Goal: Task Accomplishment & Management: Manage account settings

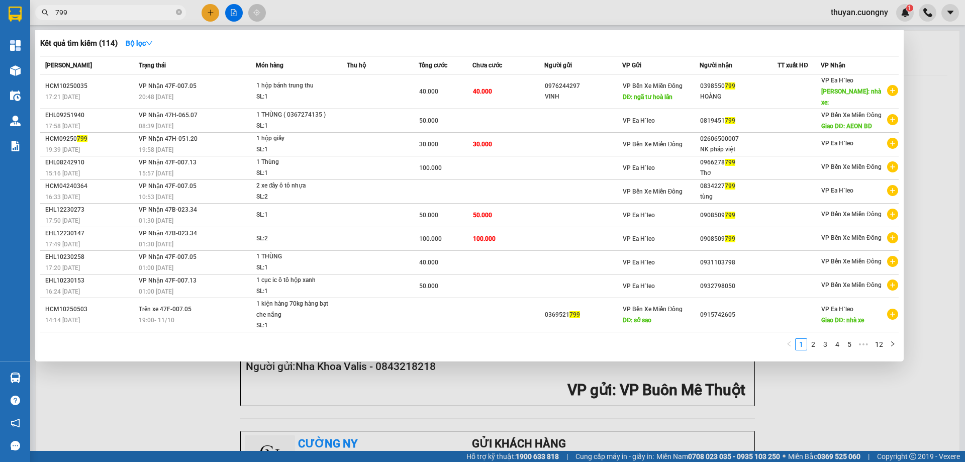
drag, startPoint x: 148, startPoint y: 8, endPoint x: 45, endPoint y: 5, distance: 103.1
click at [46, 5] on span "799" at bounding box center [110, 12] width 151 height 15
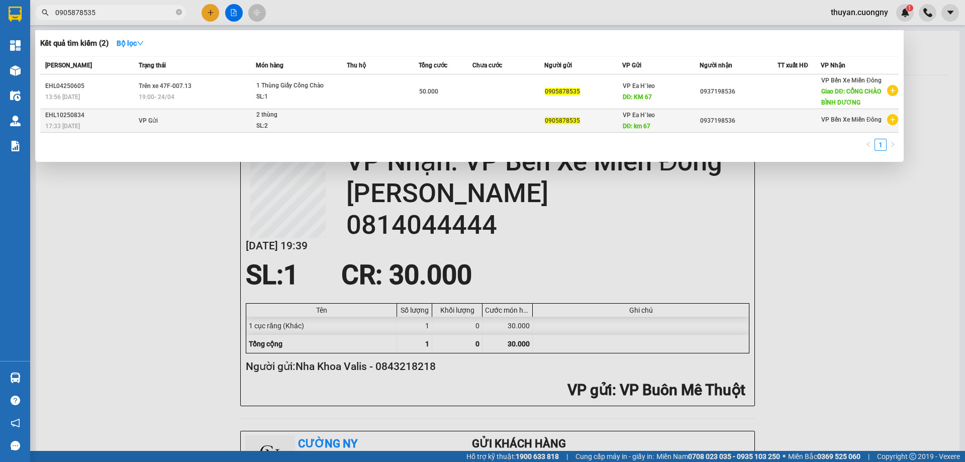
type input "0905878535"
click at [379, 122] on td at bounding box center [383, 121] width 72 height 24
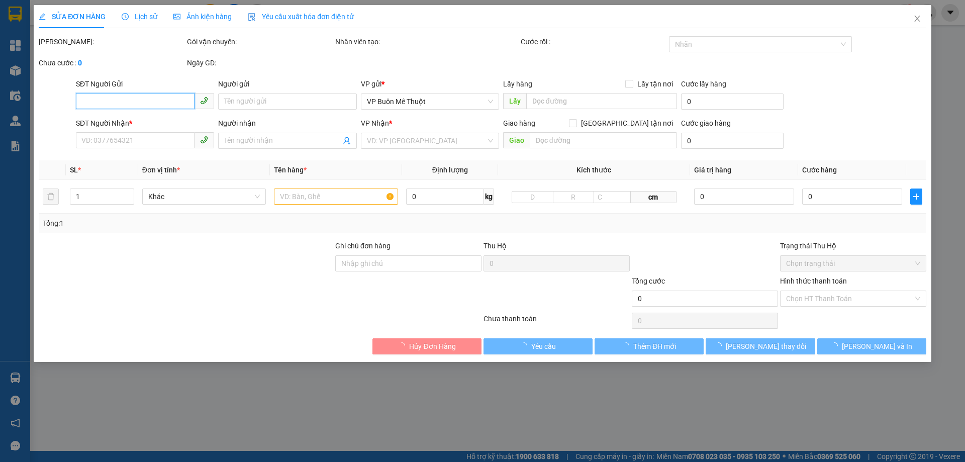
type input "0905878535"
type input "km 67"
type input "0937198536"
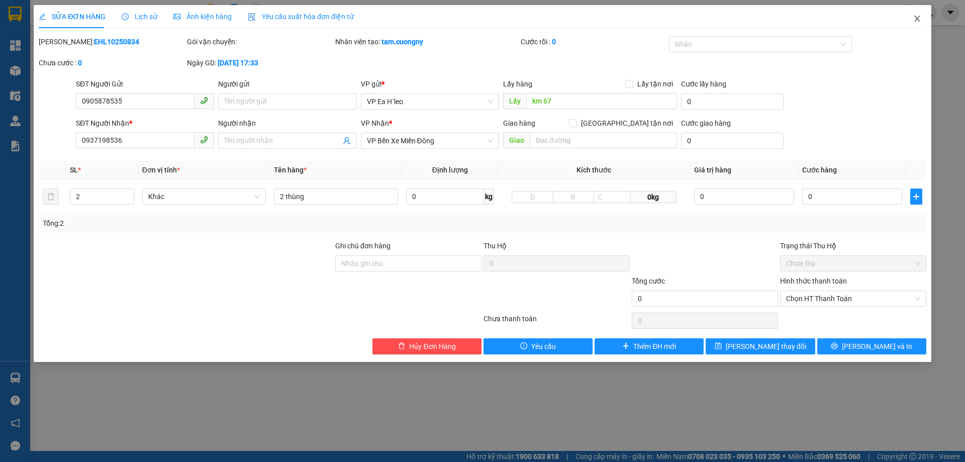
click at [915, 18] on icon "close" at bounding box center [918, 19] width 8 height 8
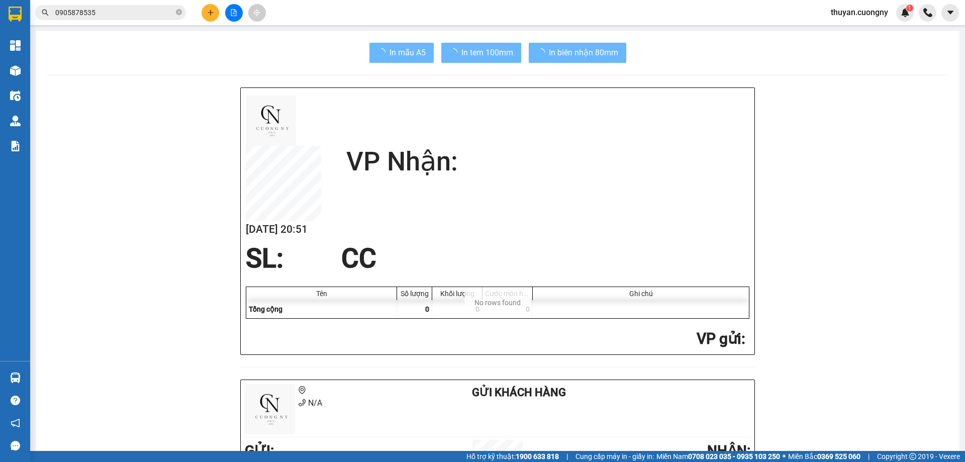
click at [102, 16] on input "0905878535" at bounding box center [114, 12] width 119 height 11
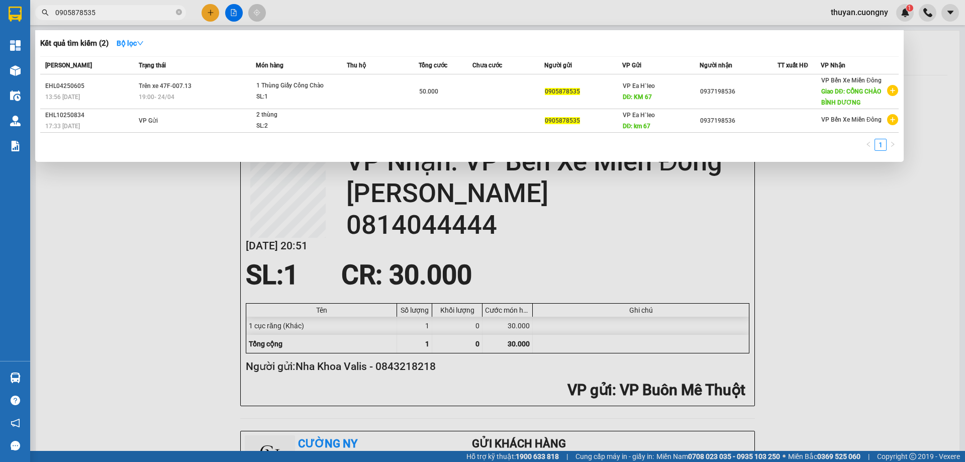
click at [103, 16] on input "0905878535" at bounding box center [114, 12] width 119 height 11
paste input "6853858"
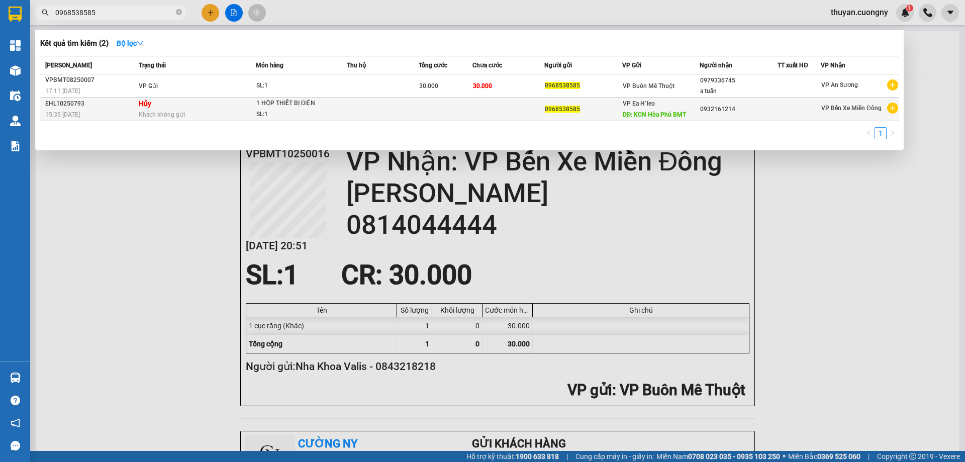
type input "0968538585"
click at [108, 110] on div "15:35 - 11/10" at bounding box center [90, 114] width 91 height 11
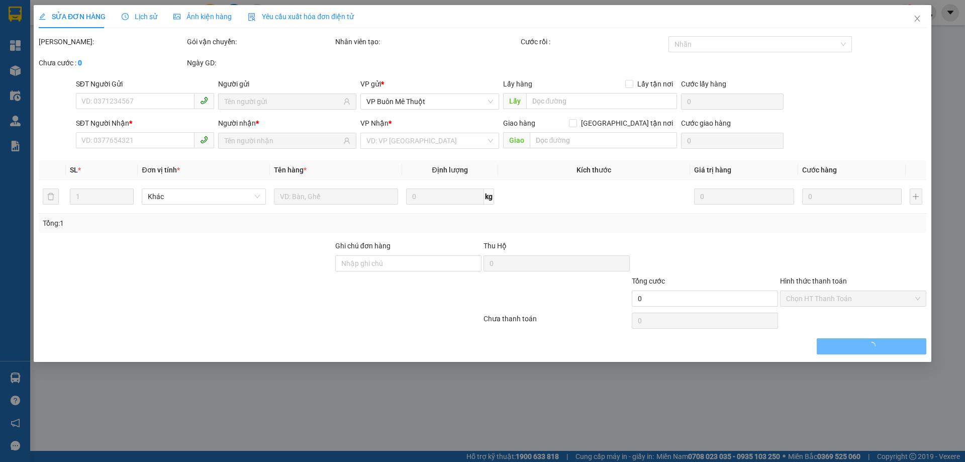
type input "0968538585"
type input "KCN Hòa Phú BMT"
type input "0932161214"
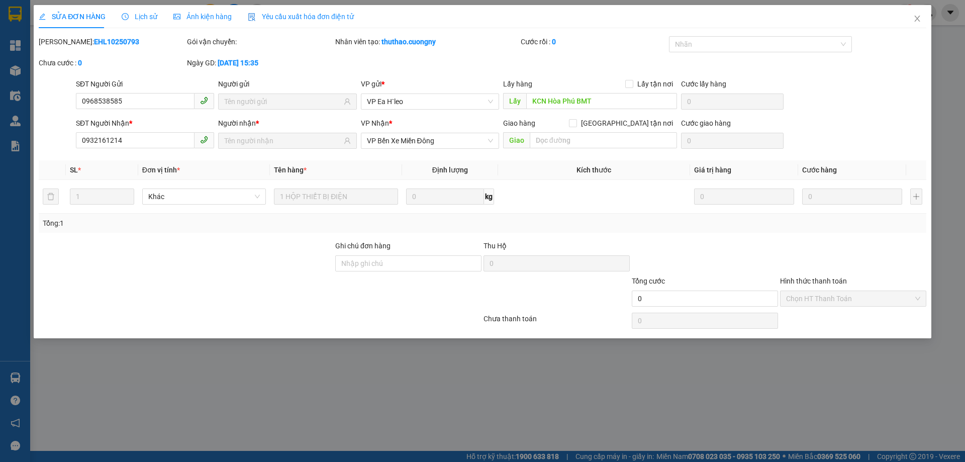
click at [141, 18] on span "Lịch sử" at bounding box center [140, 17] width 36 height 8
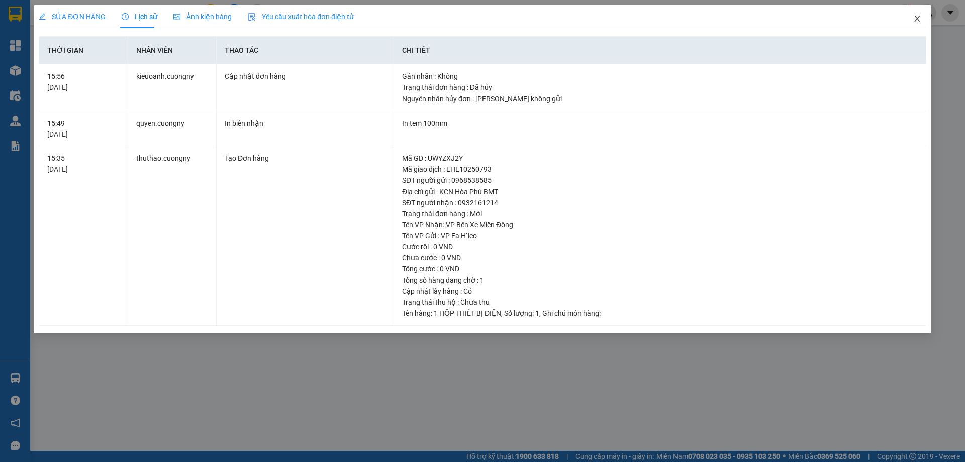
click at [921, 18] on icon "close" at bounding box center [918, 19] width 8 height 8
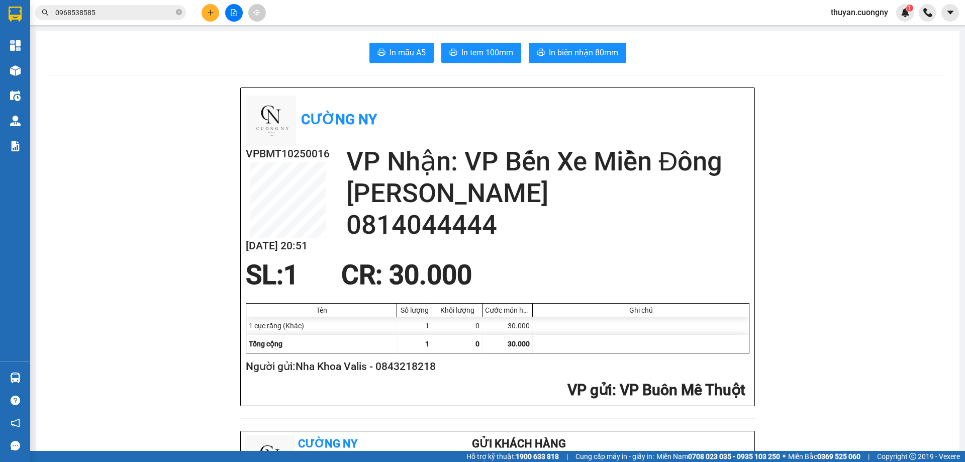
click at [98, 15] on input "0968538585" at bounding box center [114, 12] width 119 height 11
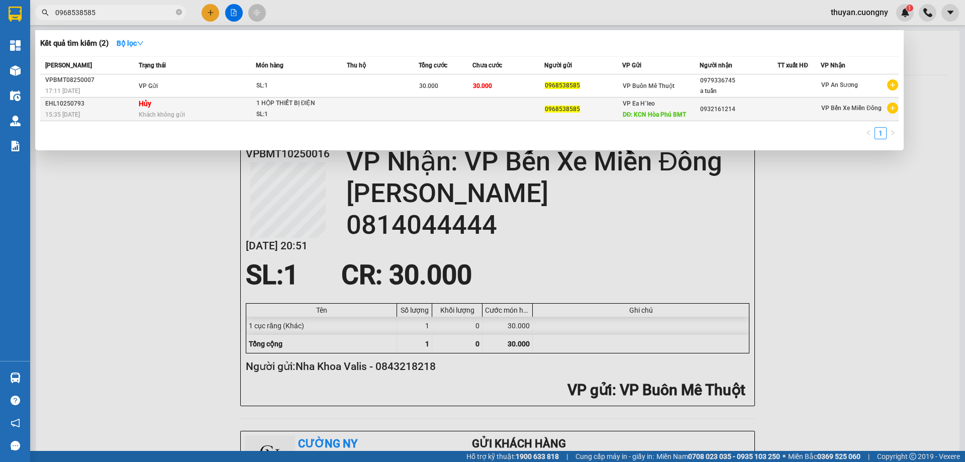
click at [96, 114] on div "15:35 - 11/10" at bounding box center [90, 114] width 91 height 11
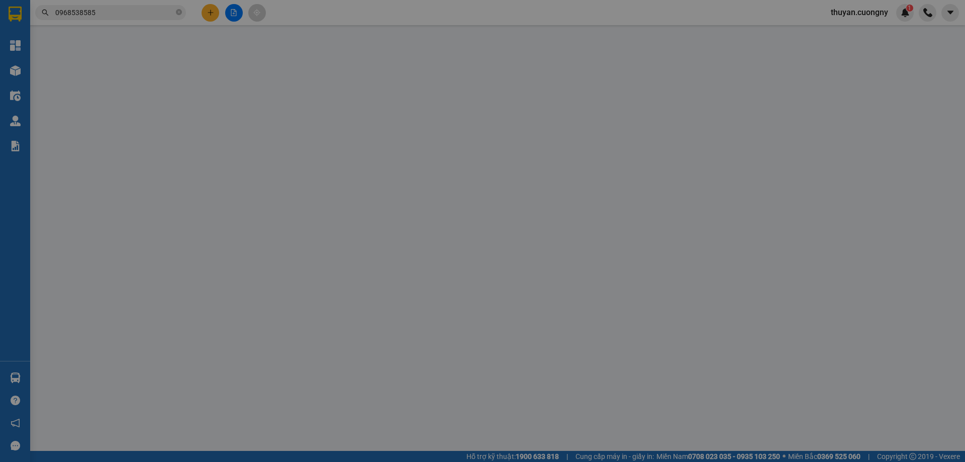
type input "0968538585"
type input "KCN Hòa Phú BMT"
type input "0932161214"
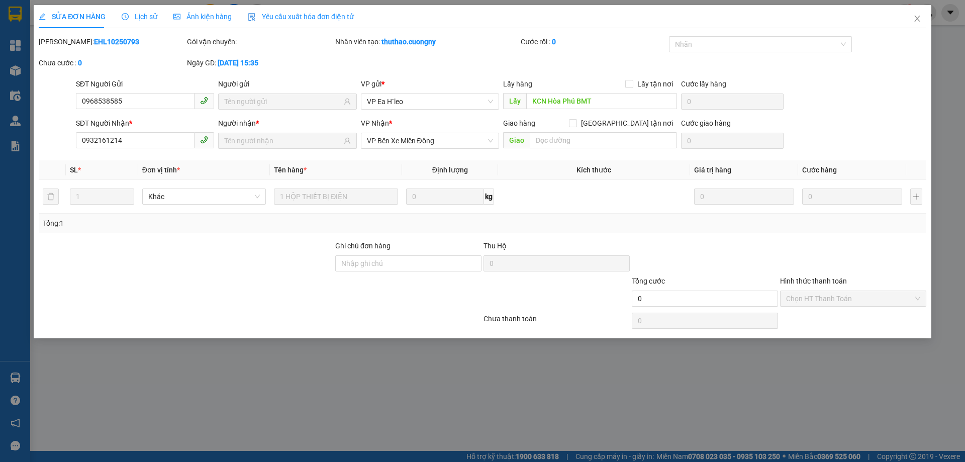
click at [144, 16] on span "Lịch sử" at bounding box center [140, 17] width 36 height 8
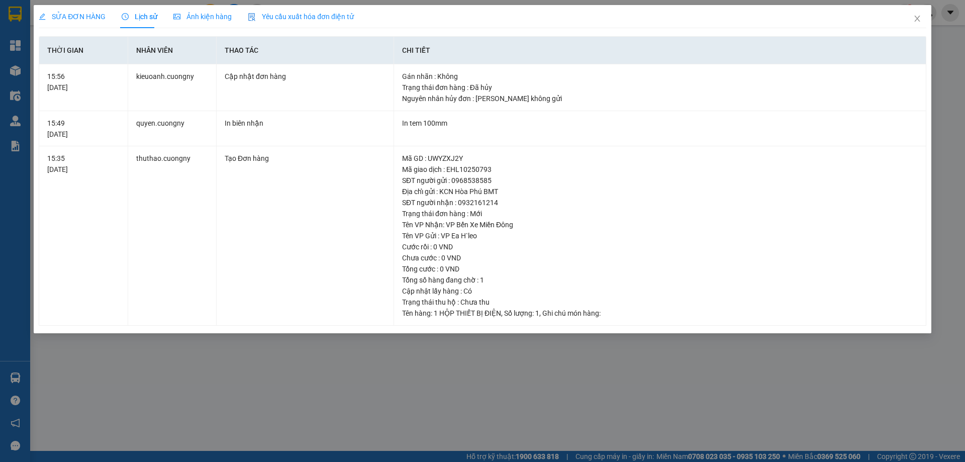
click at [78, 15] on span "SỬA ĐƠN HÀNG" at bounding box center [72, 17] width 67 height 8
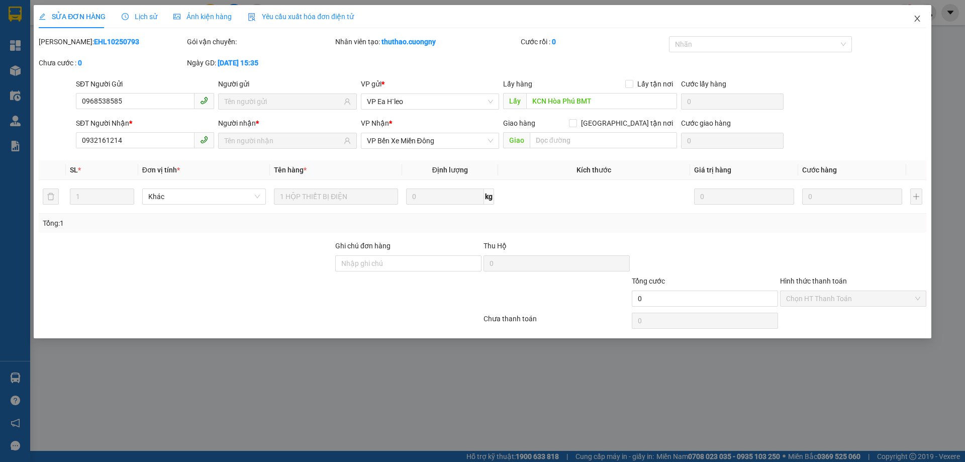
click at [918, 21] on icon "close" at bounding box center [918, 19] width 8 height 8
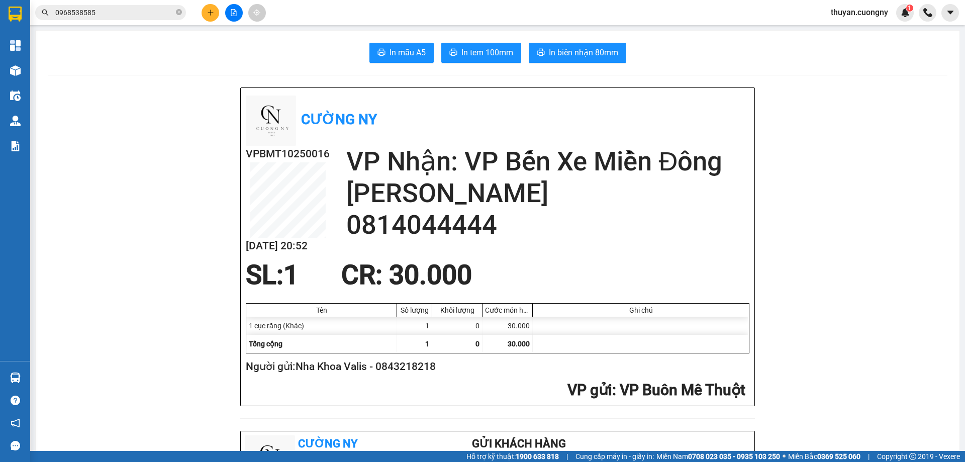
click at [140, 14] on input "0968538585" at bounding box center [114, 12] width 119 height 11
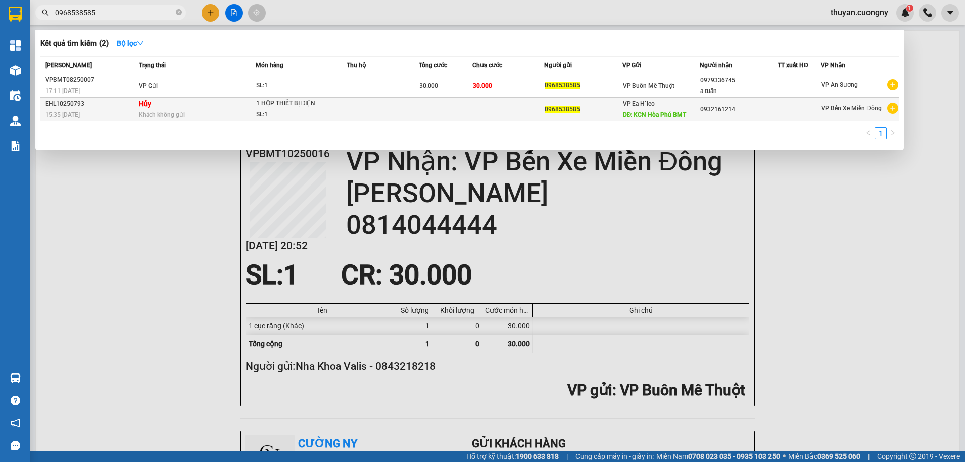
click at [160, 114] on span "Khách không gửi" at bounding box center [162, 114] width 46 height 7
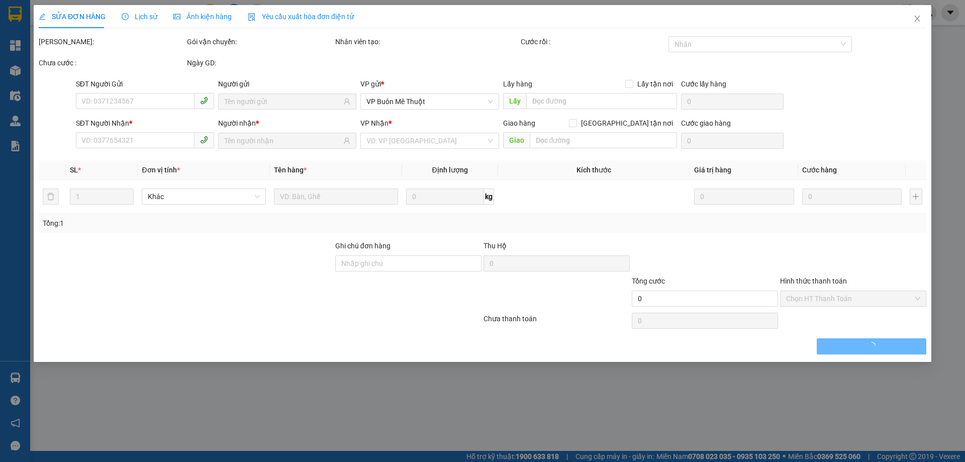
type input "0968538585"
type input "KCN Hòa Phú BMT"
type input "0932161214"
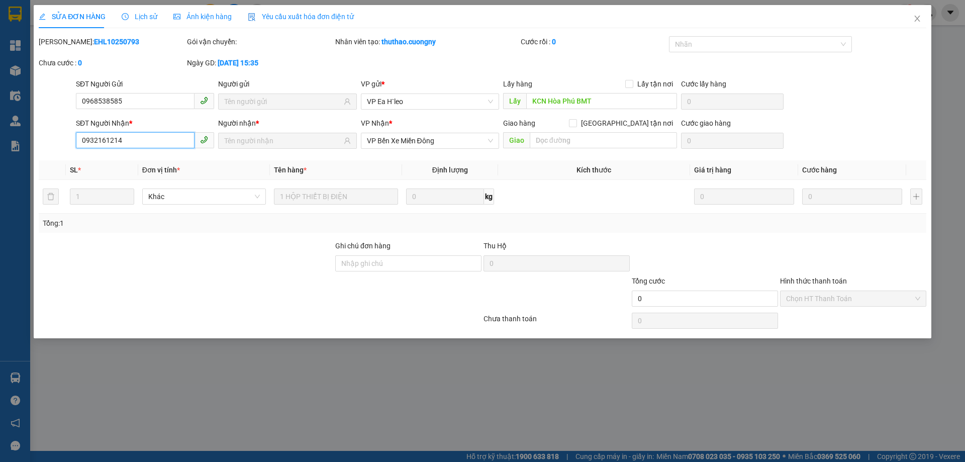
drag, startPoint x: 137, startPoint y: 140, endPoint x: 56, endPoint y: 121, distance: 83.2
click at [56, 121] on div "SĐT Người Nhận * 0932161214 0932161214 Người nhận * VP Nhận * VP Bến Xe Miền Đô…" at bounding box center [483, 135] width 890 height 35
click at [915, 20] on icon "close" at bounding box center [918, 19] width 8 height 8
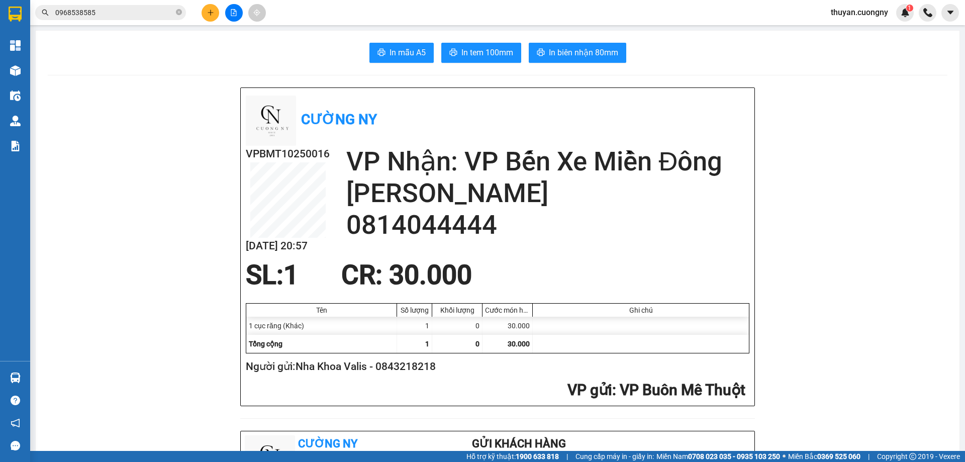
click at [212, 10] on icon "plus" at bounding box center [210, 12] width 7 height 7
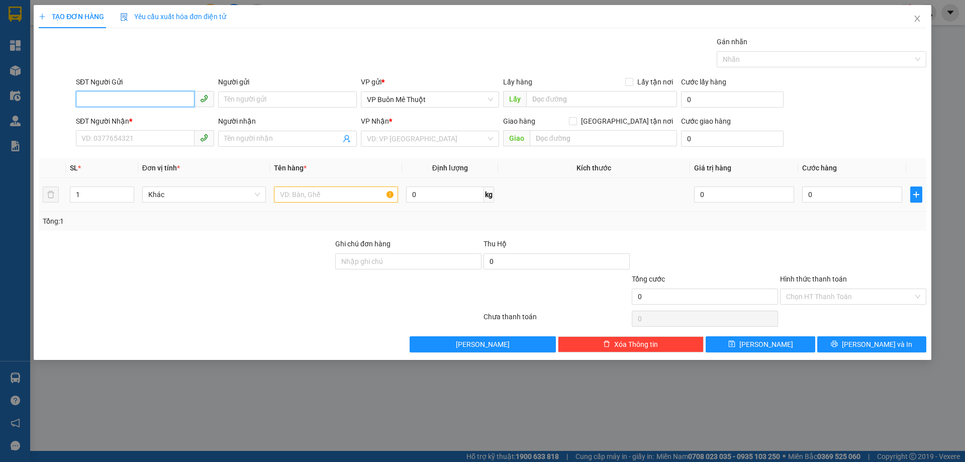
paste input "0989180308"
type input "0989180308"
click at [168, 140] on input "SĐT Người Nhận *" at bounding box center [135, 138] width 119 height 16
paste input "0932161214"
type input "0932161214"
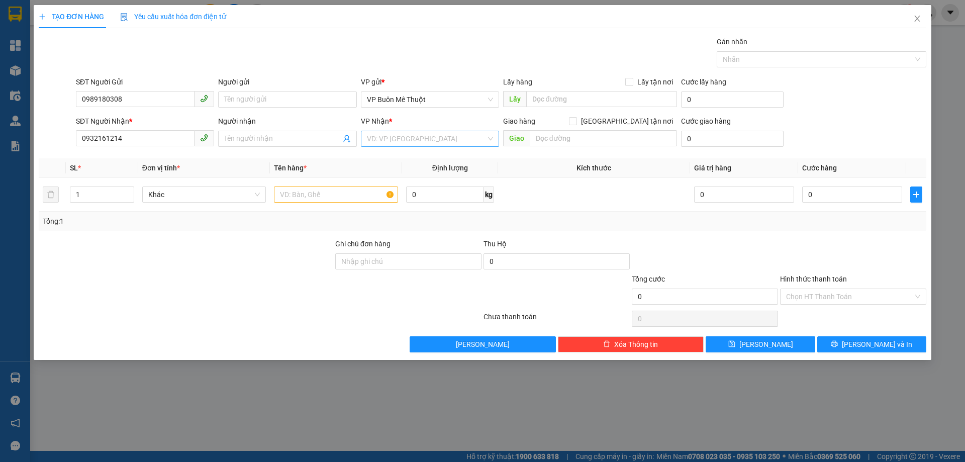
click at [425, 142] on input "search" at bounding box center [426, 138] width 119 height 15
click at [424, 188] on div "VP Buôn Mê Thuột" at bounding box center [430, 191] width 126 height 11
click at [573, 101] on input "text" at bounding box center [601, 99] width 151 height 16
type input "KCN [GEOGRAPHIC_DATA]"
click at [333, 199] on input "text" at bounding box center [336, 195] width 124 height 16
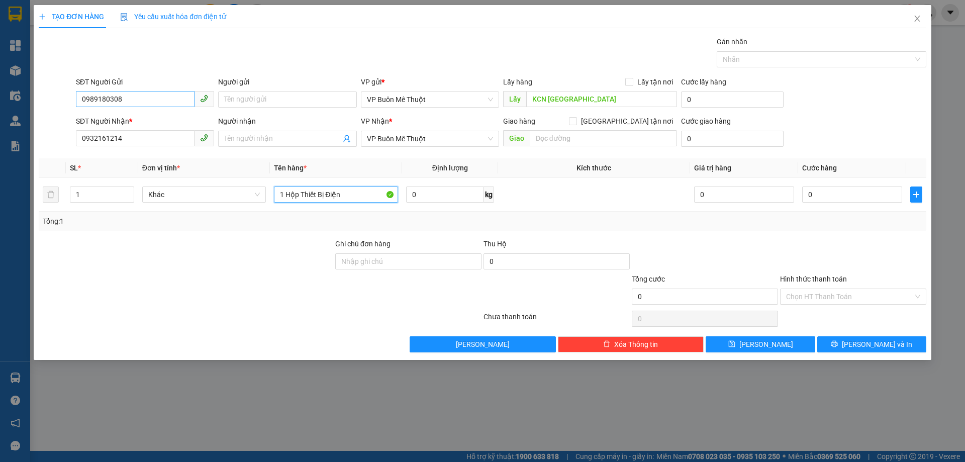
type input "1 Hộp Thiết Bị Điện"
click at [108, 97] on input "0989180308" at bounding box center [135, 99] width 119 height 16
click at [107, 97] on input "0989180308" at bounding box center [135, 99] width 119 height 16
click at [736, 340] on icon "save" at bounding box center [732, 343] width 7 height 7
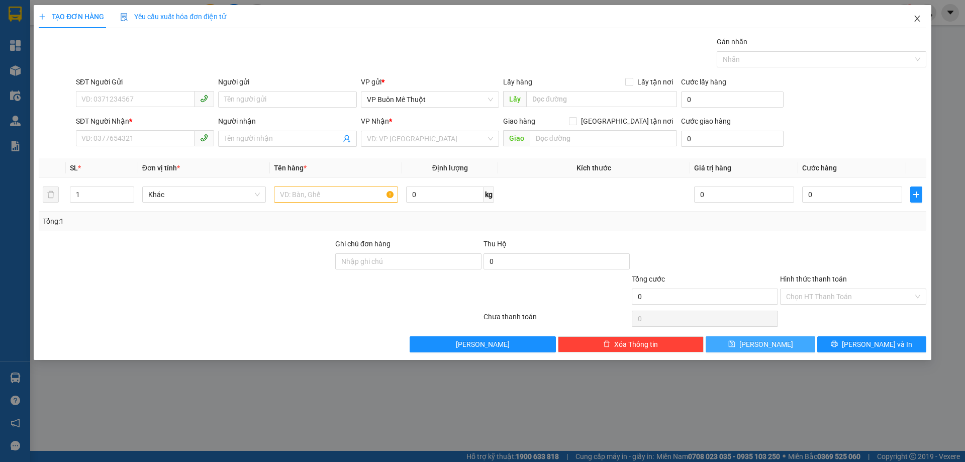
drag, startPoint x: 921, startPoint y: 18, endPoint x: 869, endPoint y: 11, distance: 52.8
click at [920, 18] on icon "close" at bounding box center [918, 19] width 8 height 8
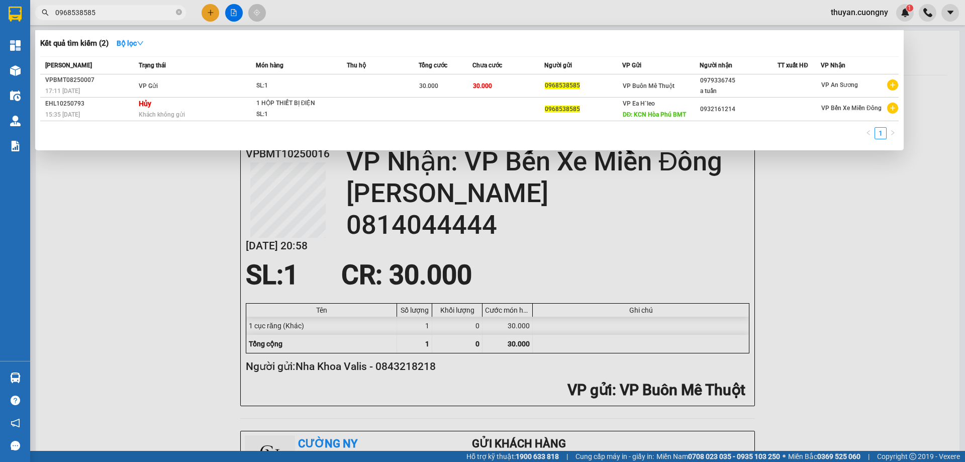
click at [117, 12] on input "0968538585" at bounding box center [114, 12] width 119 height 11
click at [117, 8] on input "0968538585" at bounding box center [114, 12] width 119 height 11
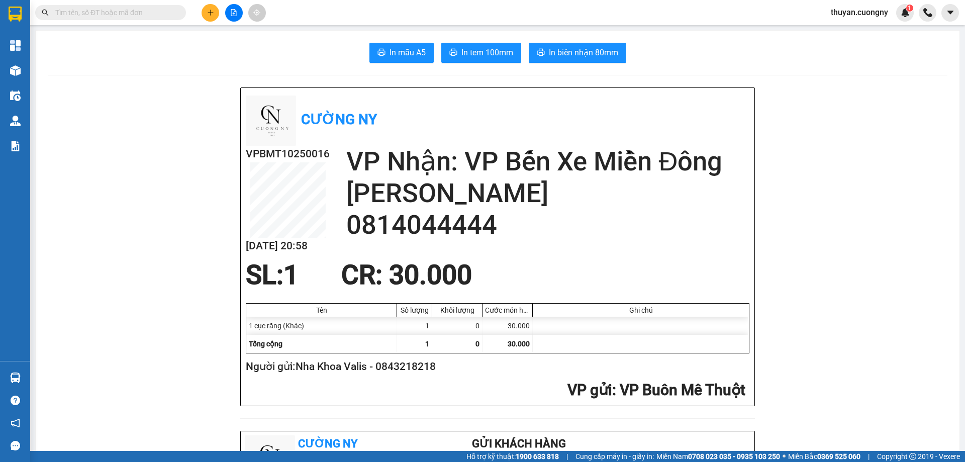
click at [130, 11] on input "text" at bounding box center [114, 12] width 119 height 11
paste input "0989180308"
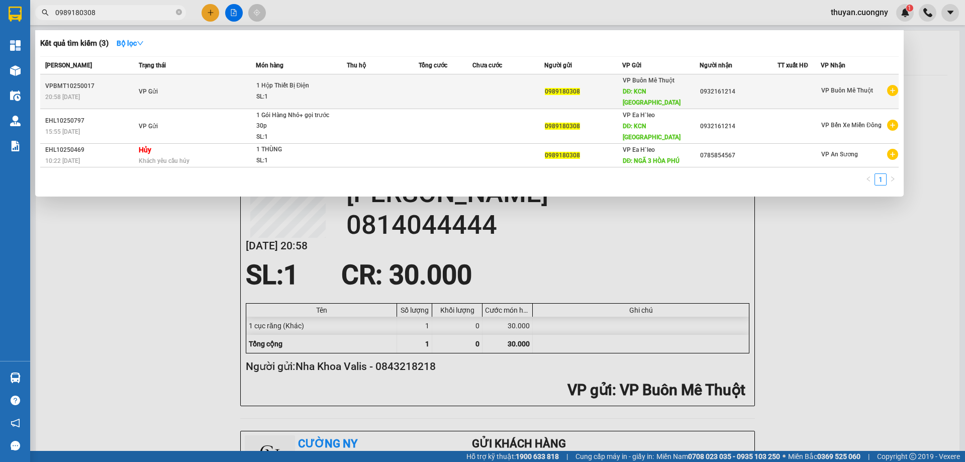
type input "0989180308"
click at [117, 92] on div "20:58 [DATE]" at bounding box center [90, 97] width 91 height 11
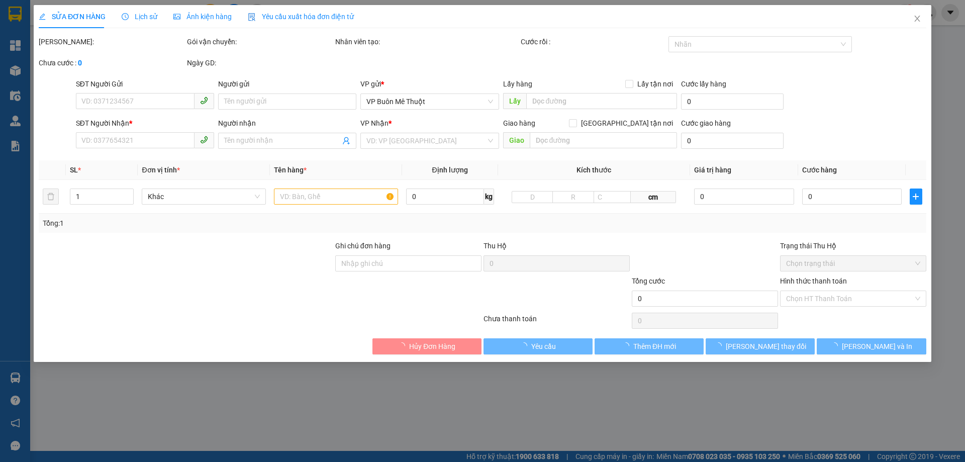
type input "0989180308"
type input "KCN [GEOGRAPHIC_DATA]"
type input "0932161214"
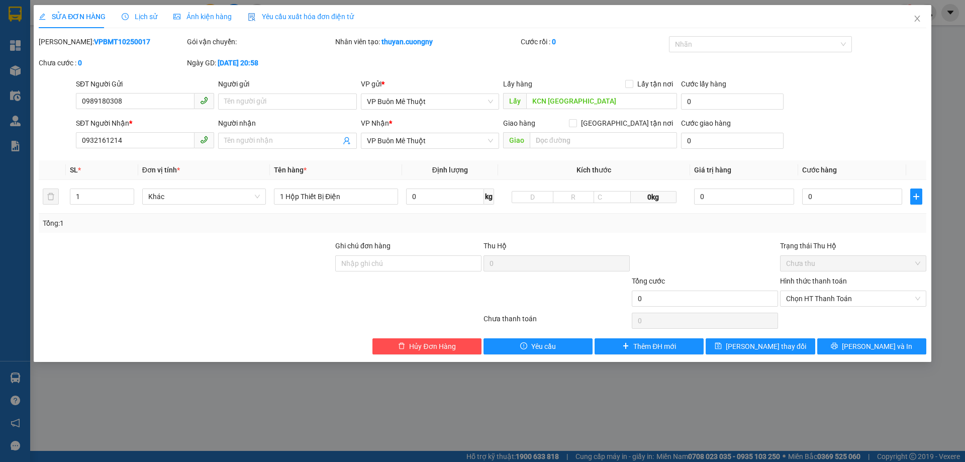
click at [139, 14] on span "Lịch sử" at bounding box center [140, 17] width 36 height 8
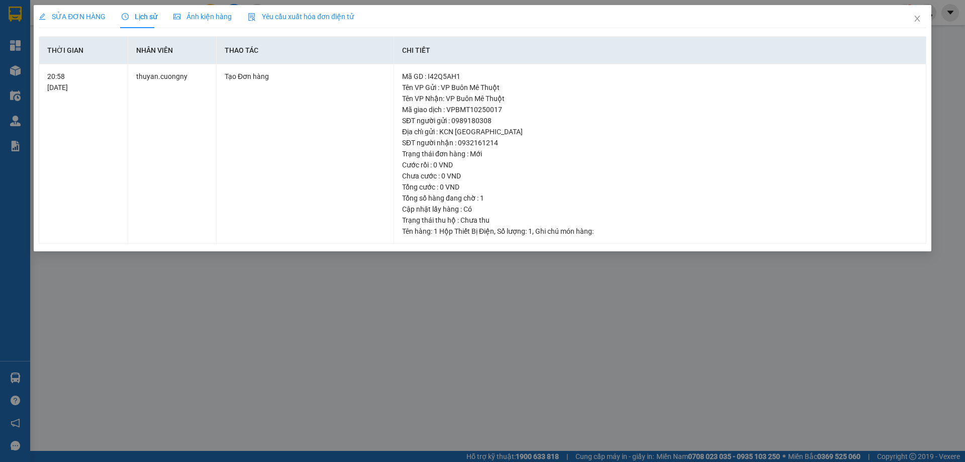
click at [95, 11] on div "SỬA ĐƠN HÀNG" at bounding box center [72, 16] width 67 height 11
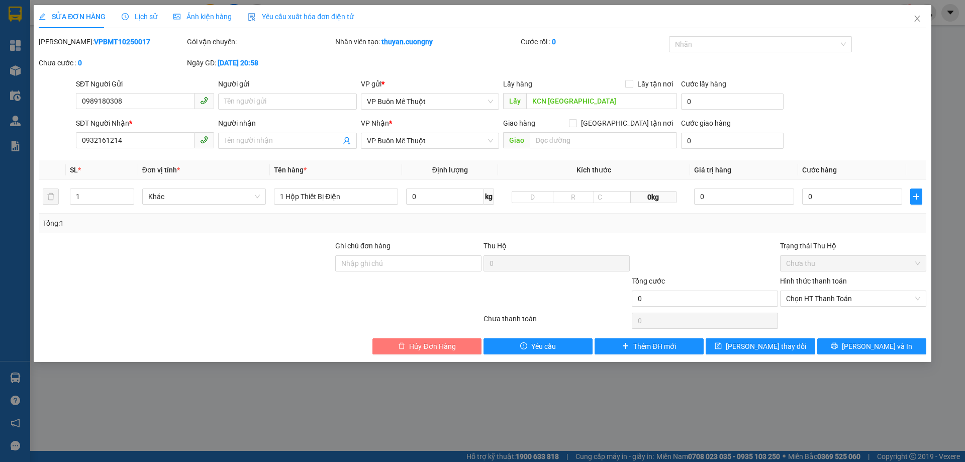
click at [445, 345] on span "Hủy Đơn Hàng" at bounding box center [432, 346] width 46 height 11
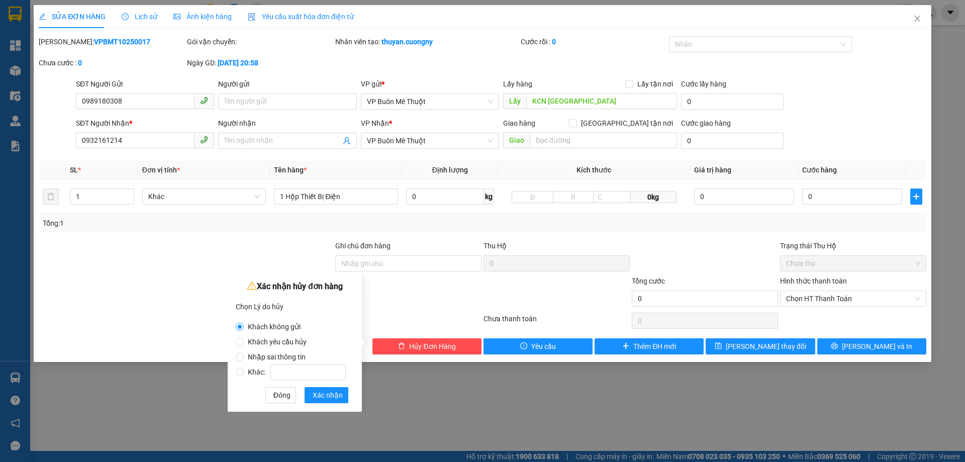
click at [253, 373] on span "Khác:" at bounding box center [297, 372] width 106 height 8
click at [244, 373] on input "Khác:" at bounding box center [240, 372] width 8 height 8
radio input "true"
radio input "false"
click at [296, 372] on input "Khác:" at bounding box center [308, 372] width 75 height 16
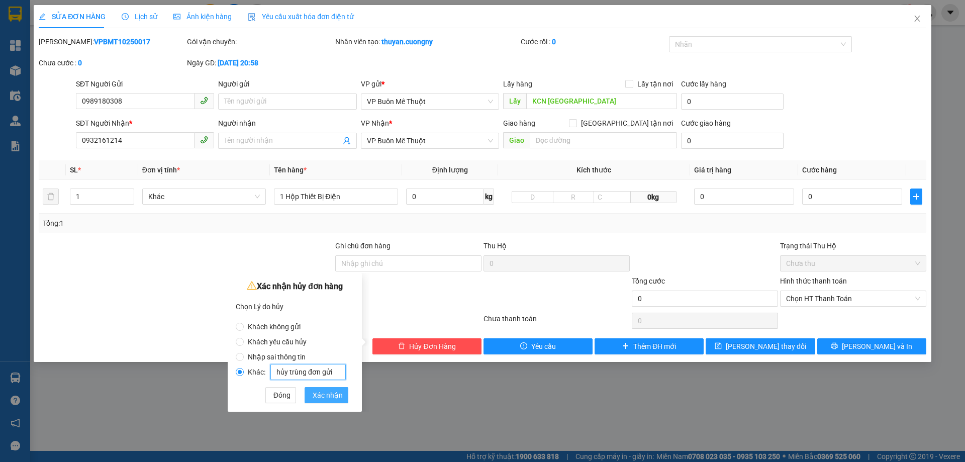
type input "hủy trùng đơn gửi"
click at [332, 397] on span "Xác nhận" at bounding box center [328, 395] width 30 height 11
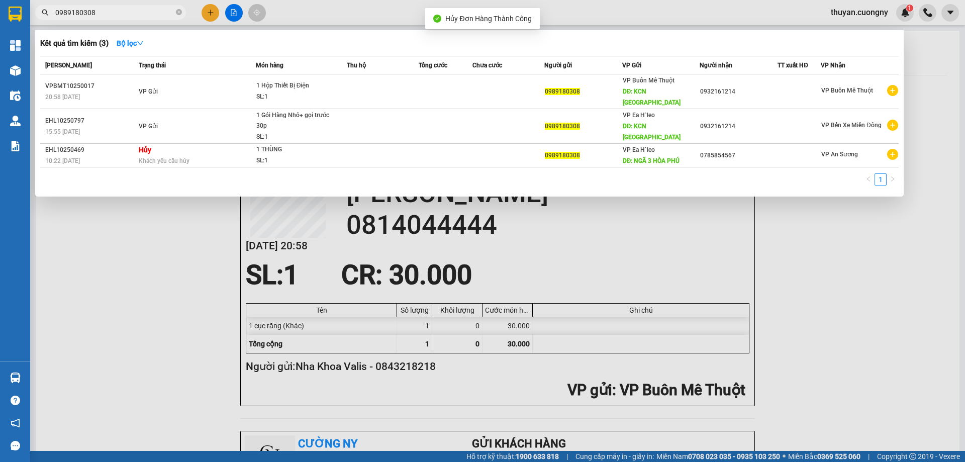
click at [128, 8] on span "0989180308" at bounding box center [110, 12] width 151 height 15
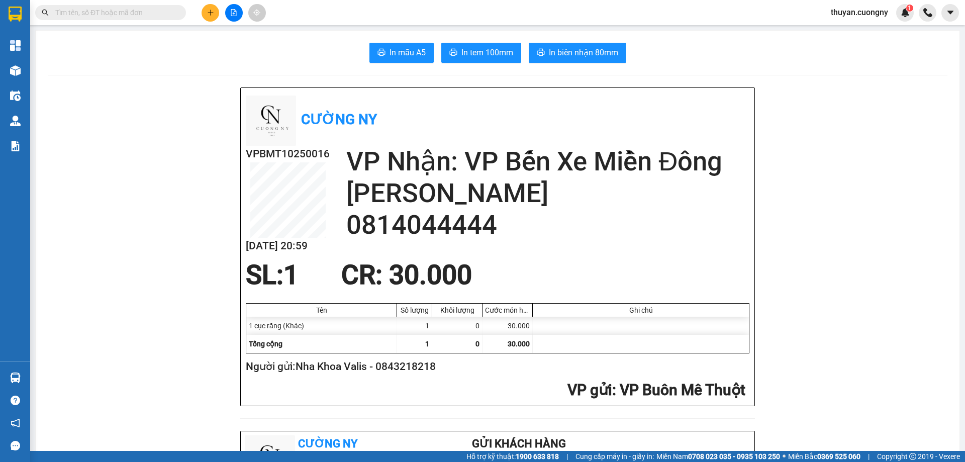
click at [92, 11] on input "text" at bounding box center [114, 12] width 119 height 11
paste input "0989180308"
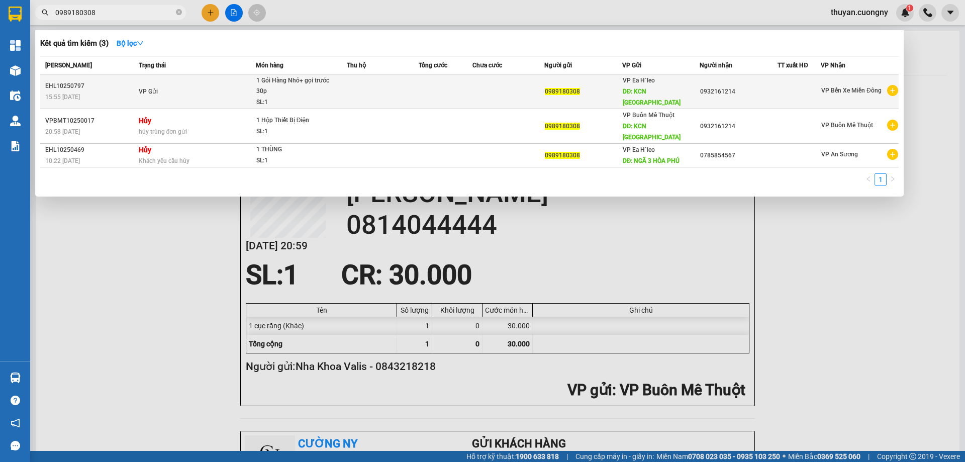
type input "0989180308"
click at [198, 94] on td "VP Gửi" at bounding box center [196, 91] width 120 height 35
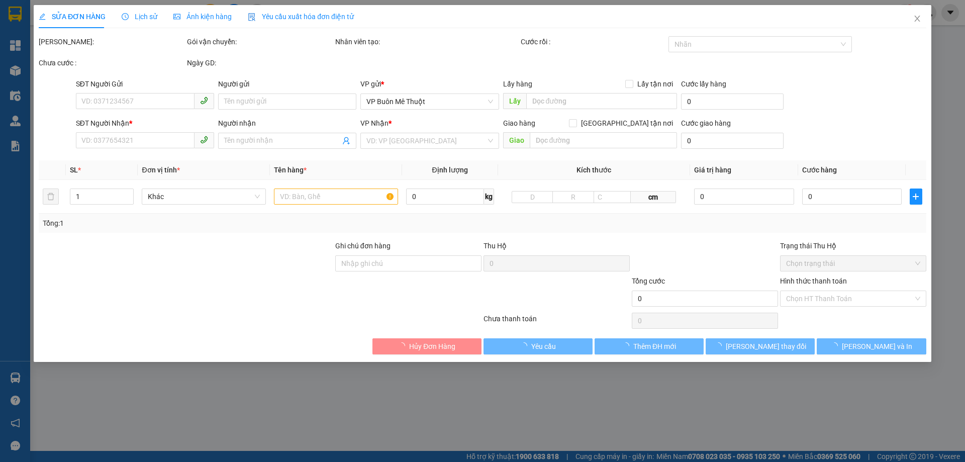
type input "0989180308"
type input "KCN [GEOGRAPHIC_DATA]"
type input "0932161214"
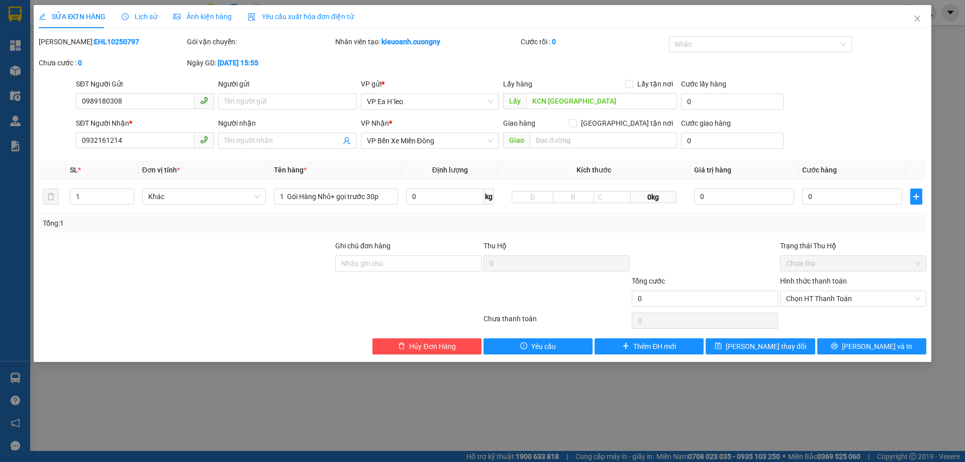
click at [139, 19] on span "Lịch sử" at bounding box center [140, 17] width 36 height 8
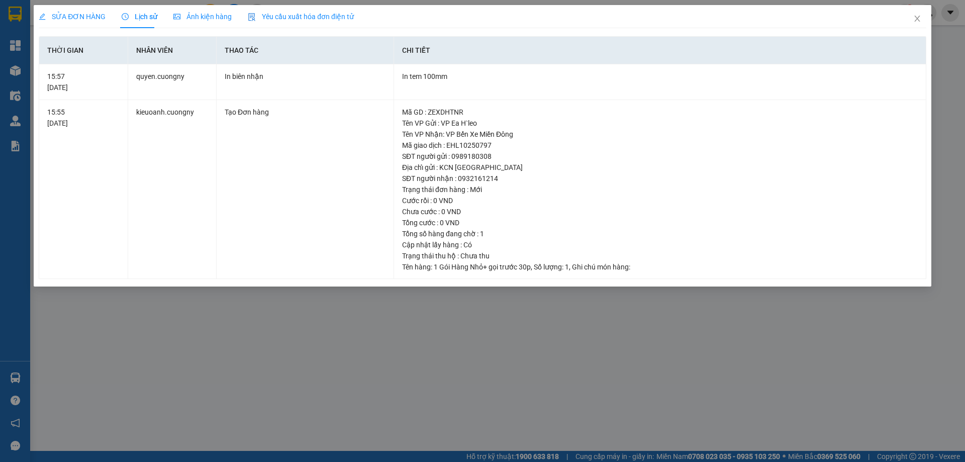
click at [81, 14] on span "SỬA ĐƠN HÀNG" at bounding box center [72, 17] width 67 height 8
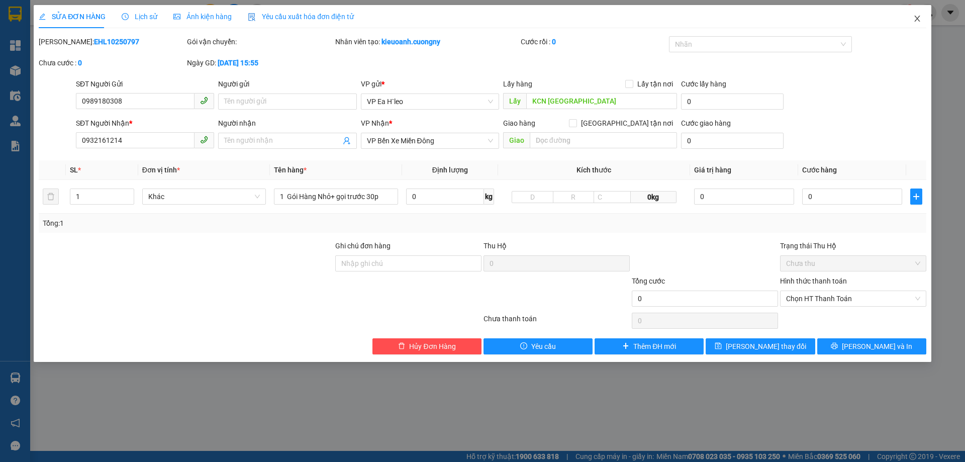
click at [909, 19] on span "Close" at bounding box center [918, 19] width 28 height 28
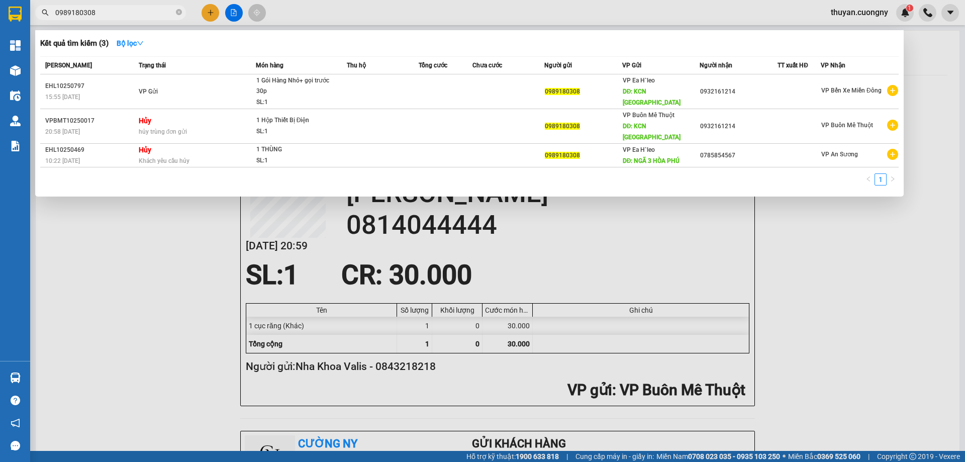
click at [102, 12] on input "0989180308" at bounding box center [114, 12] width 119 height 11
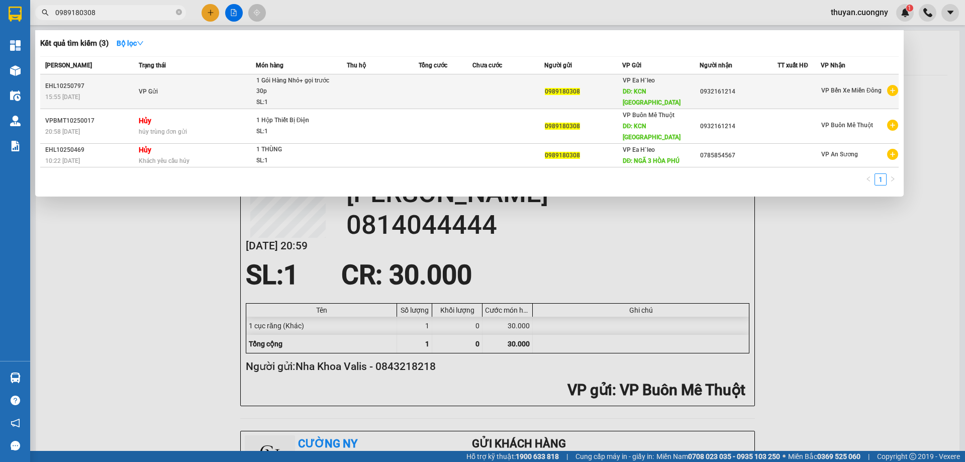
click at [219, 90] on td "VP Gửi" at bounding box center [196, 91] width 120 height 35
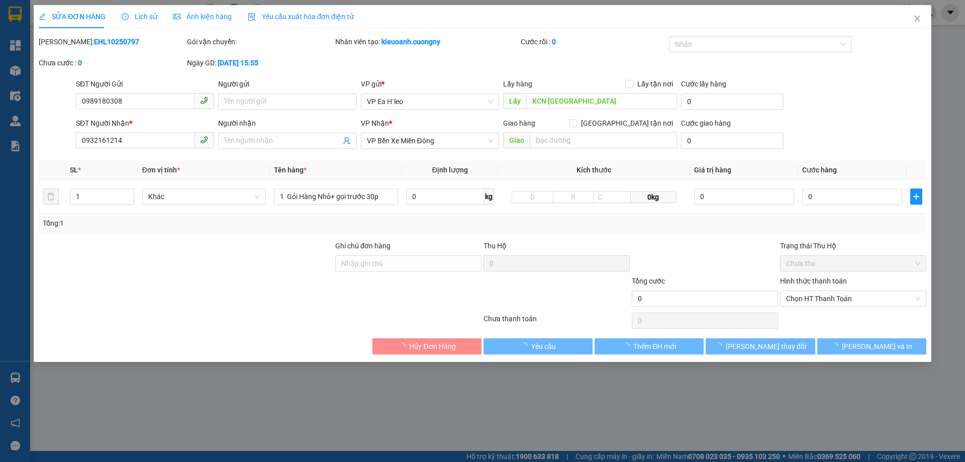
type input "0989180308"
type input "KCN [GEOGRAPHIC_DATA]"
type input "0932161214"
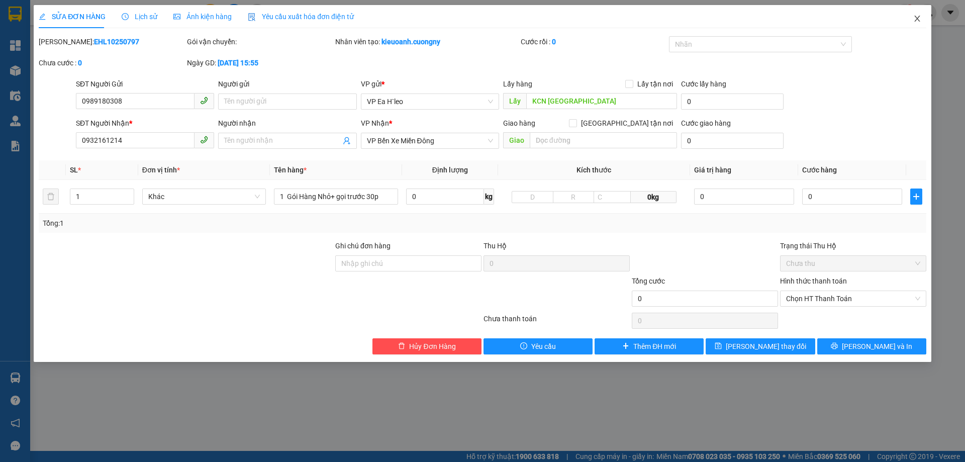
click at [917, 21] on icon "close" at bounding box center [918, 19] width 8 height 8
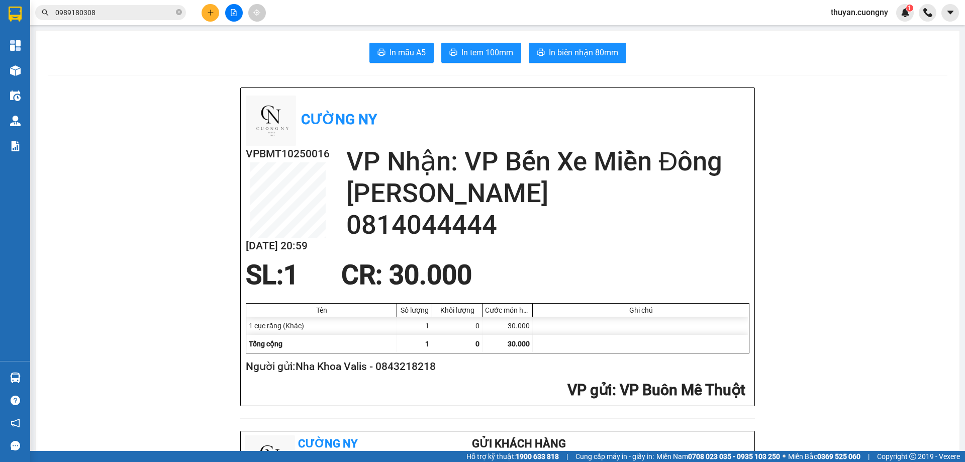
click at [123, 13] on input "0989180308" at bounding box center [114, 12] width 119 height 11
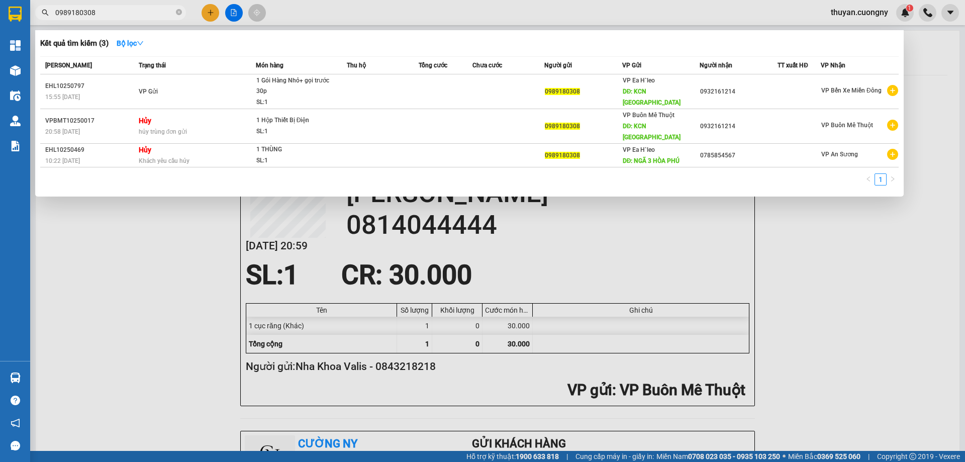
drag, startPoint x: 891, startPoint y: 282, endPoint x: 464, endPoint y: 165, distance: 442.6
click at [891, 281] on div at bounding box center [482, 231] width 965 height 462
